Goal: Information Seeking & Learning: Learn about a topic

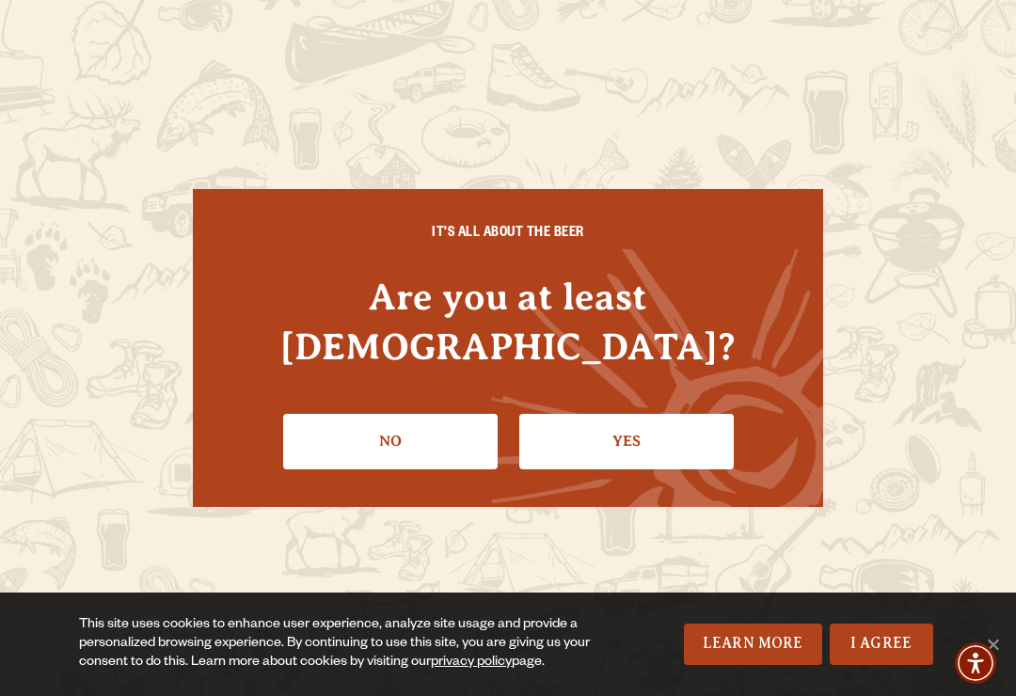
click at [663, 415] on link "Yes" at bounding box center [626, 441] width 215 height 55
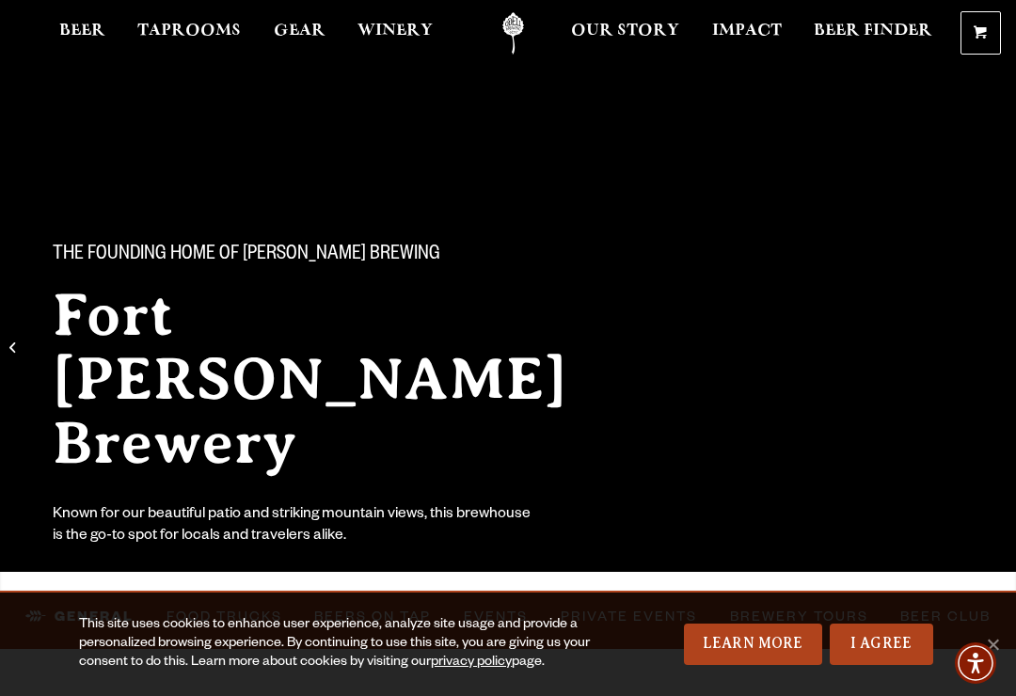
click at [866, 634] on link "I Agree" at bounding box center [882, 644] width 104 height 41
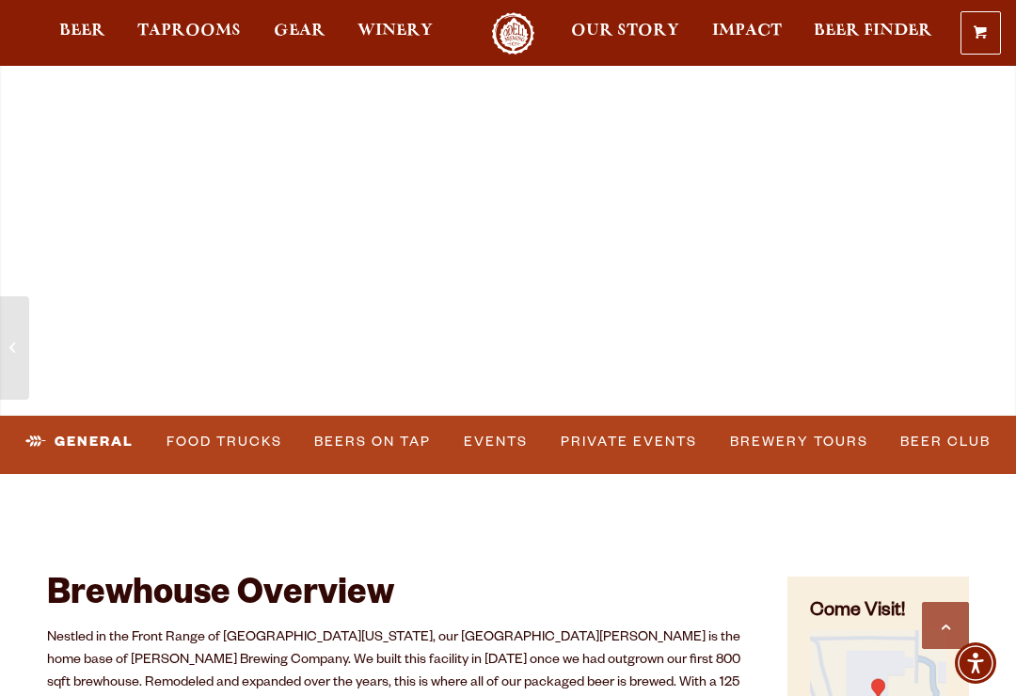
scroll to position [547, 0]
click at [212, 435] on link "Food Trucks" at bounding box center [224, 443] width 131 height 43
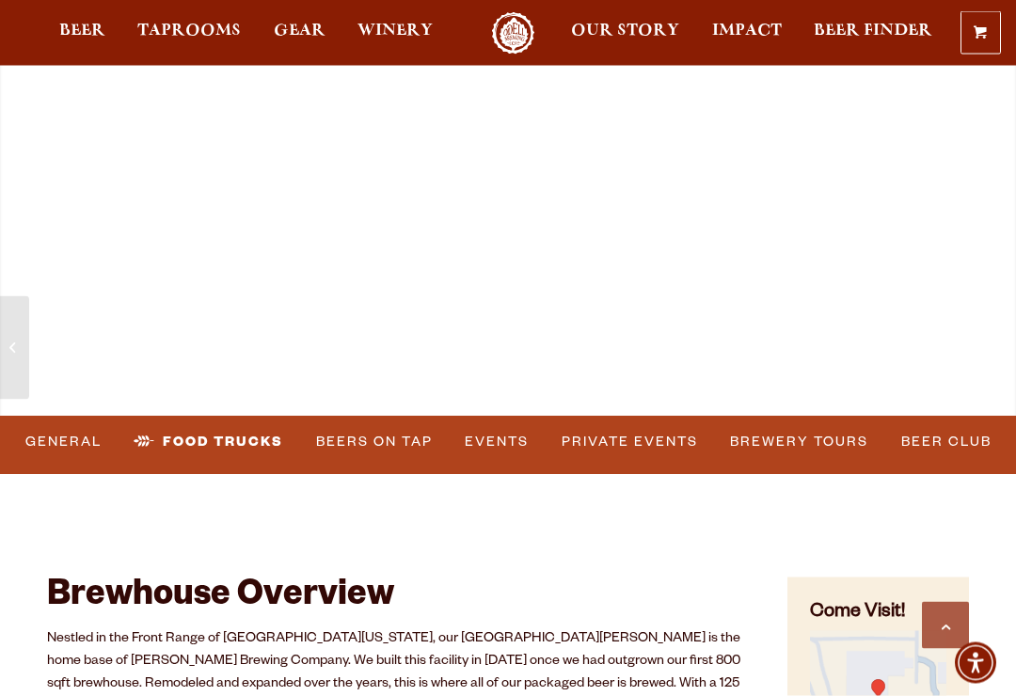
scroll to position [548, 0]
click at [199, 438] on link "Food Trucks" at bounding box center [208, 442] width 165 height 43
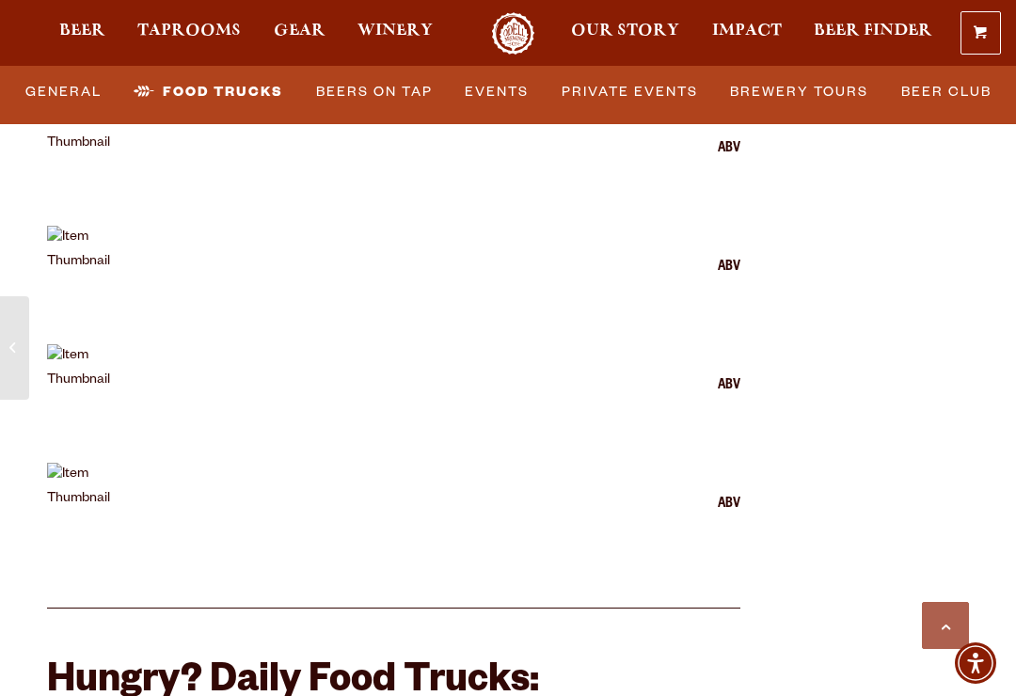
scroll to position [4853, 0]
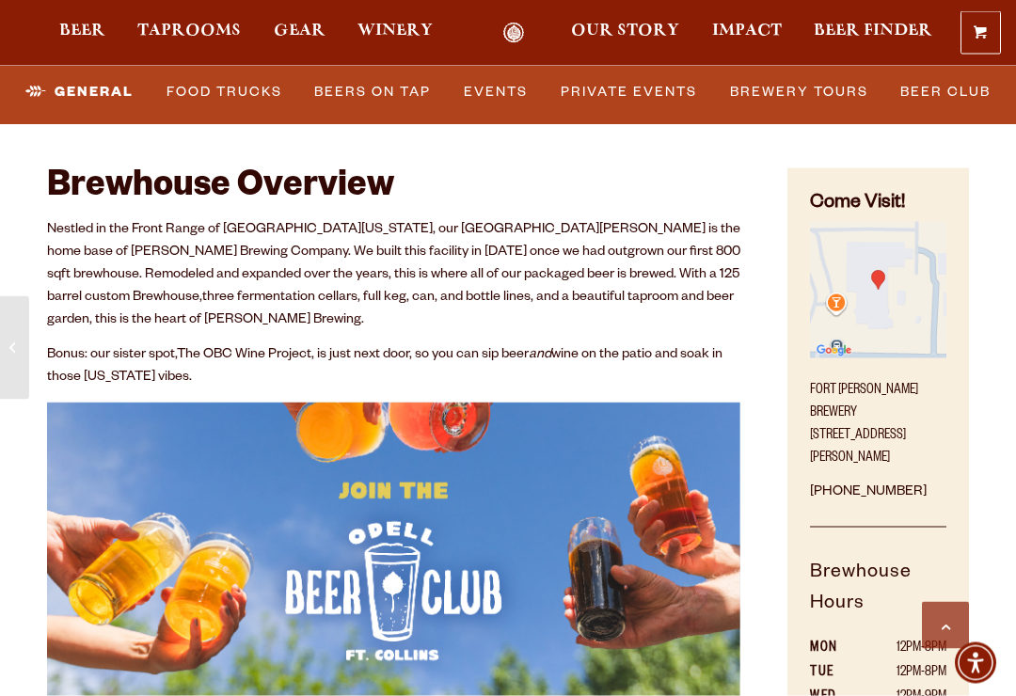
scroll to position [584, 0]
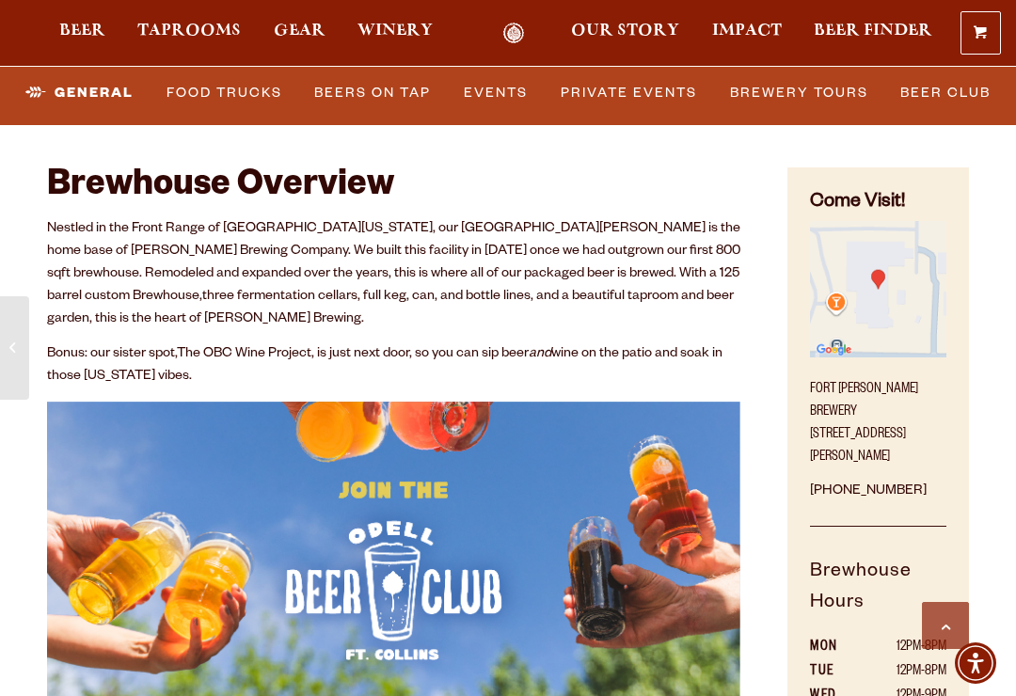
click at [214, 114] on link "Food Trucks" at bounding box center [224, 92] width 131 height 43
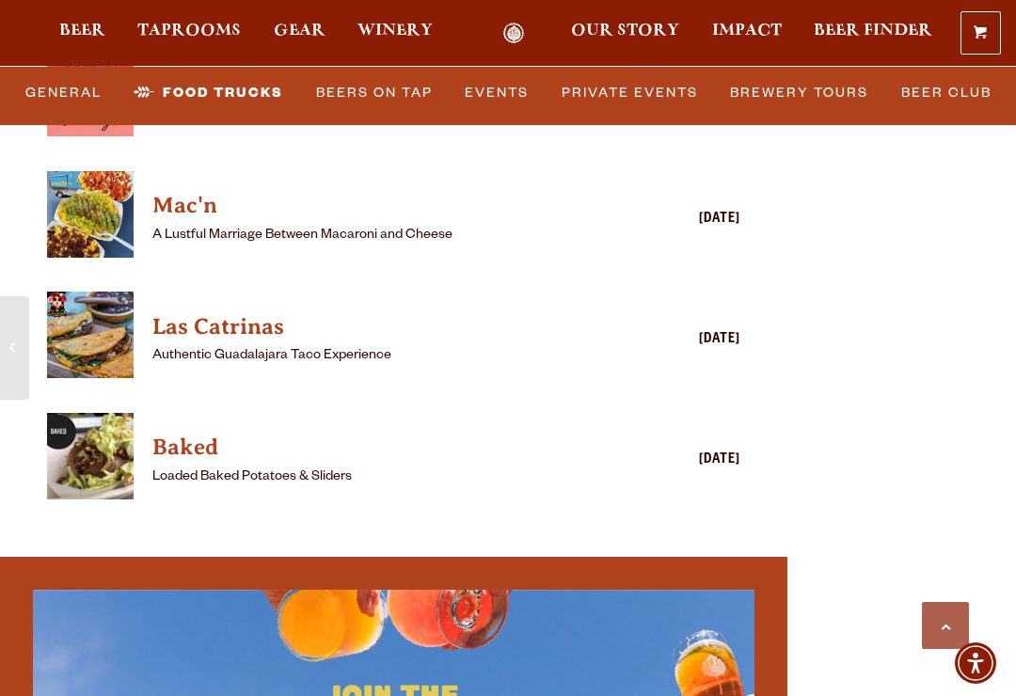
scroll to position [5766, 0]
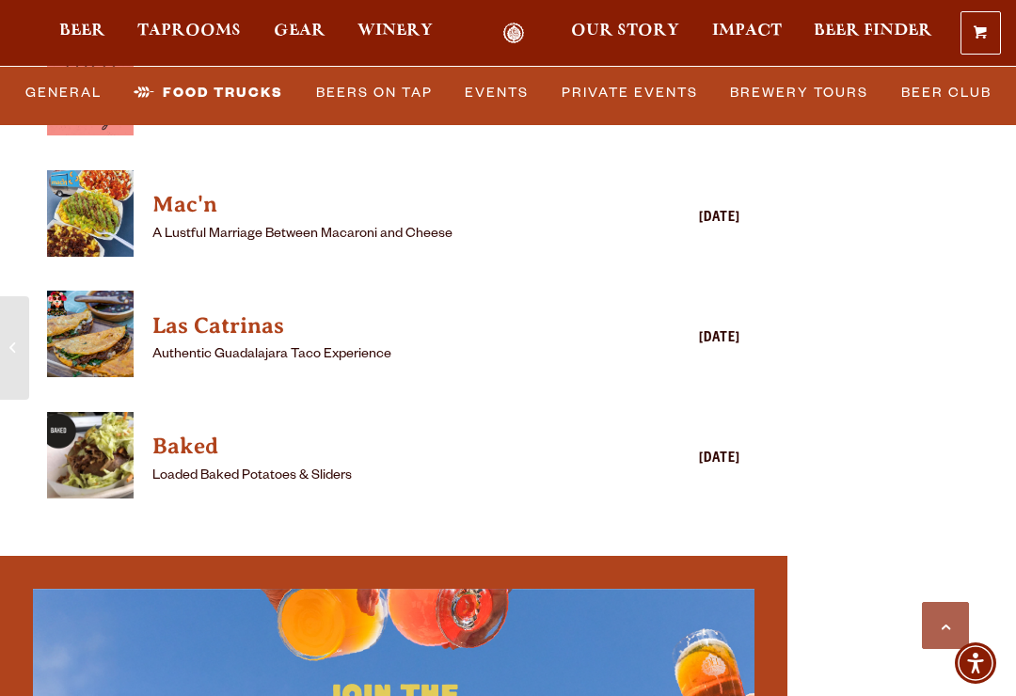
click at [267, 100] on h4 "Rotating Food Truck" at bounding box center [366, 85] width 428 height 30
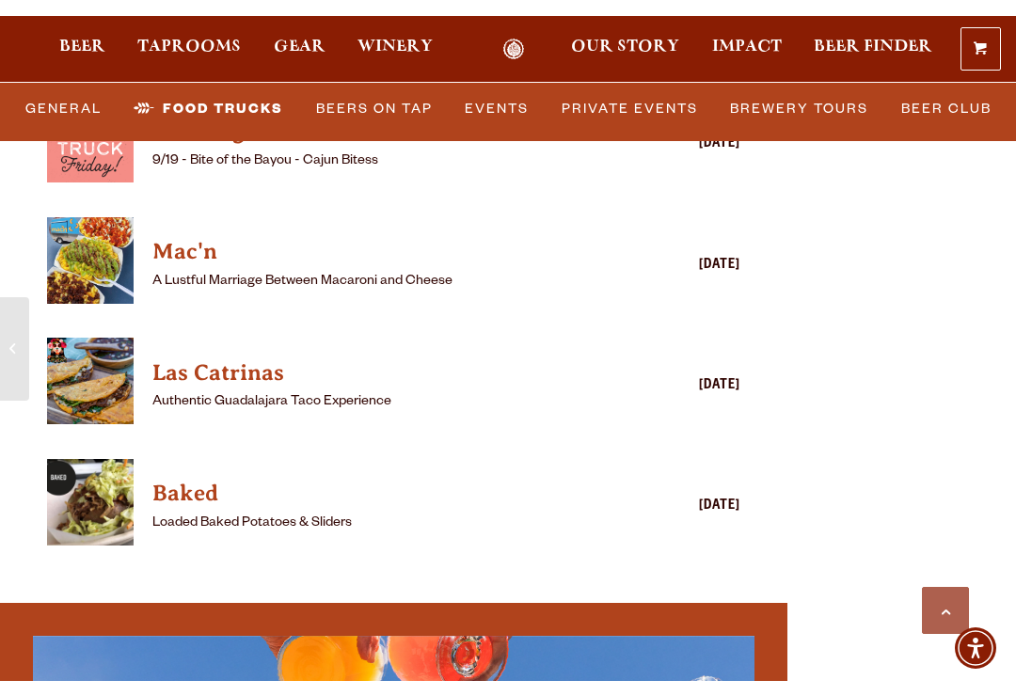
scroll to position [5765, 0]
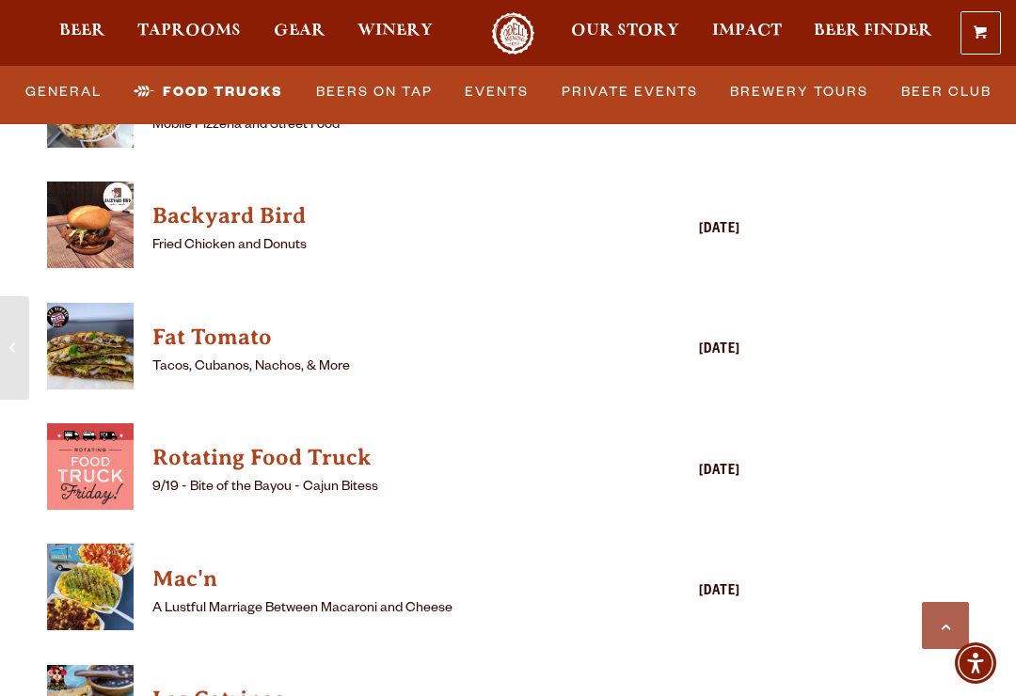
click at [799, 72] on link "Brewery Tours" at bounding box center [799, 92] width 153 height 43
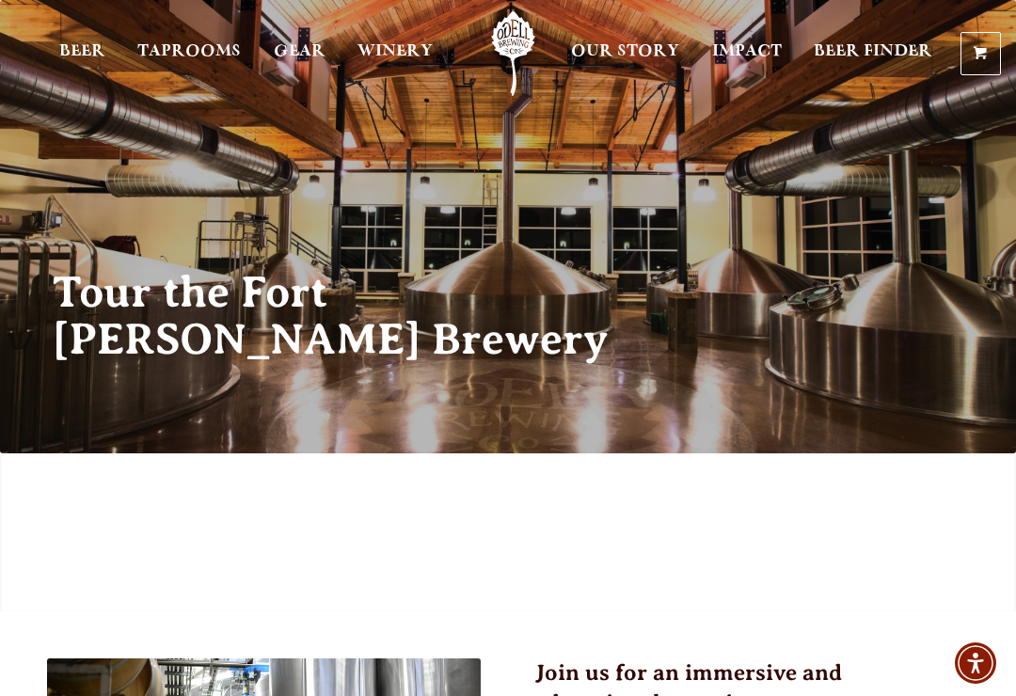
click at [286, 49] on span "Gear" at bounding box center [300, 51] width 52 height 15
